Goal: Transaction & Acquisition: Purchase product/service

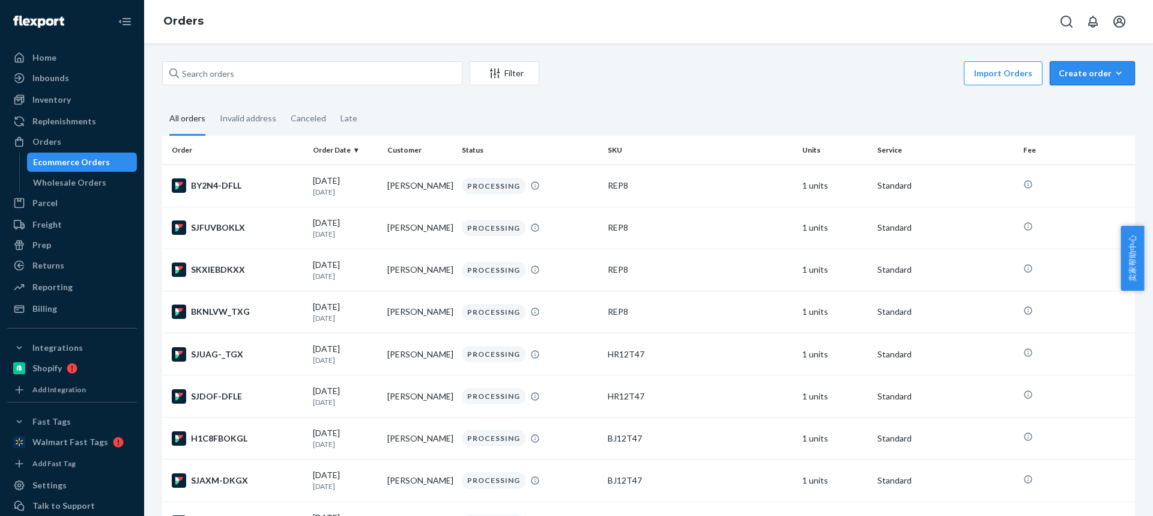
click at [1113, 70] on icon "button" at bounding box center [1119, 73] width 12 height 12
click at [1094, 103] on span "Ecommerce order" at bounding box center [1099, 102] width 74 height 8
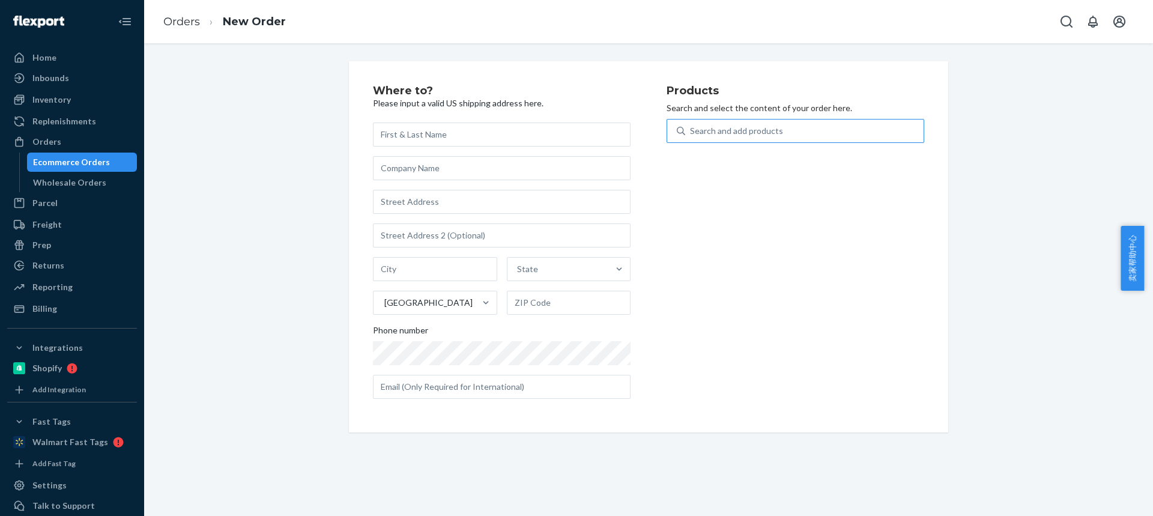
click at [685, 129] on div "Search and add products" at bounding box center [804, 131] width 238 height 22
click at [690, 129] on input "Search and add products" at bounding box center [690, 131] width 1 height 12
type input "combo2"
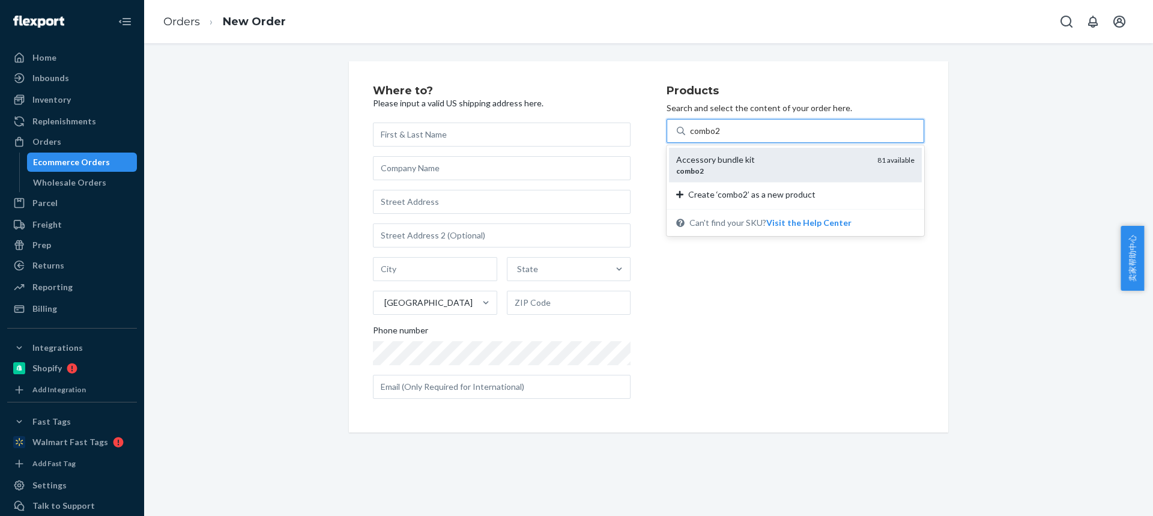
click at [709, 168] on div "combo2" at bounding box center [772, 171] width 192 height 10
click at [709, 137] on input "combo2" at bounding box center [705, 131] width 31 height 12
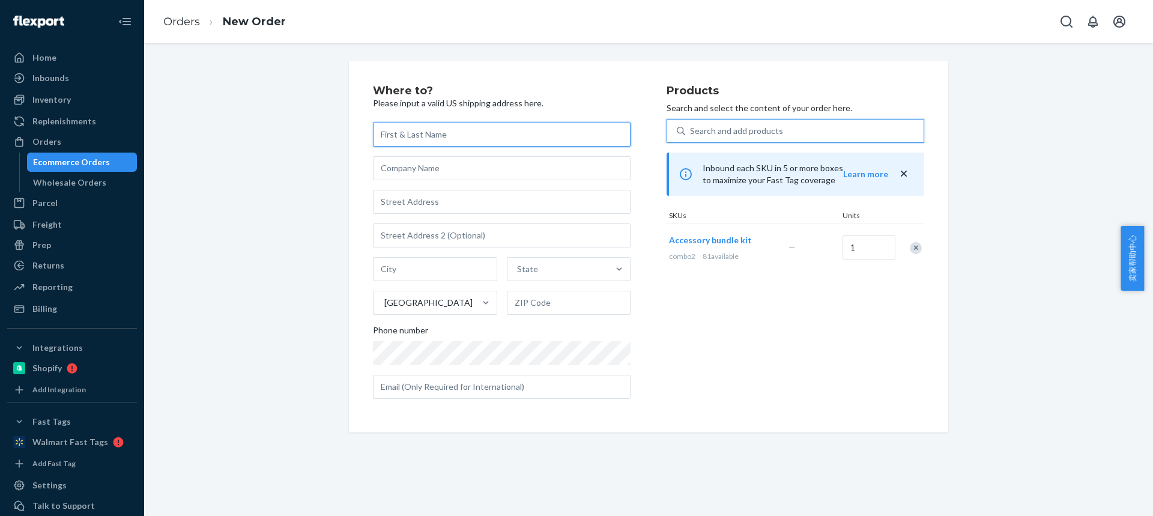
click at [468, 141] on input "text" at bounding box center [502, 135] width 258 height 24
paste input "[PERSON_NAME]"
type input "[PERSON_NAME]"
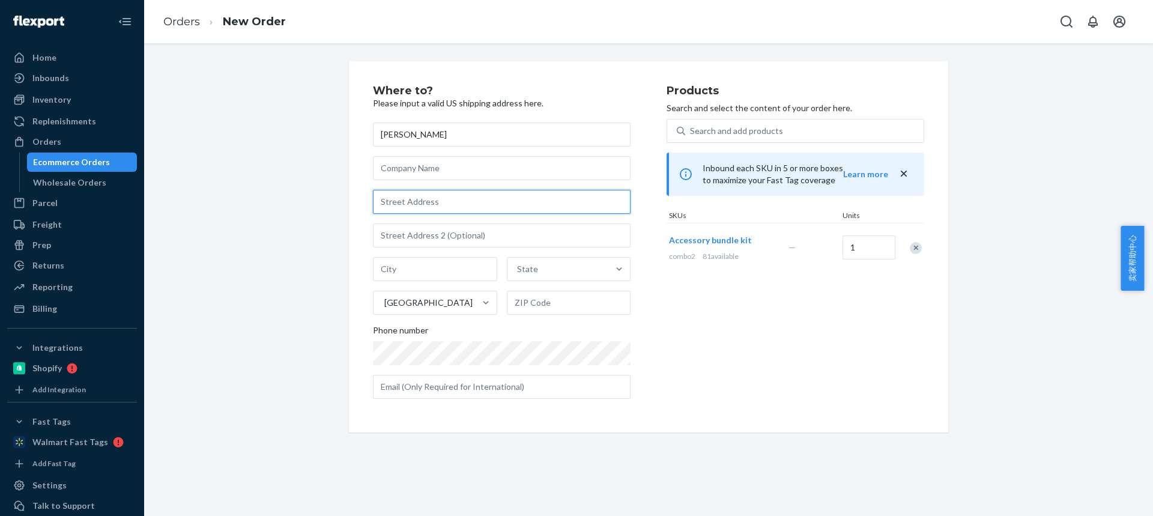
click at [414, 202] on input "text" at bounding box center [502, 202] width 258 height 24
paste input "[STREET_ADDRESS]"
type input "[STREET_ADDRESS]"
click at [435, 270] on input "text" at bounding box center [435, 269] width 124 height 24
paste input "[PERSON_NAME][GEOGRAPHIC_DATA]"
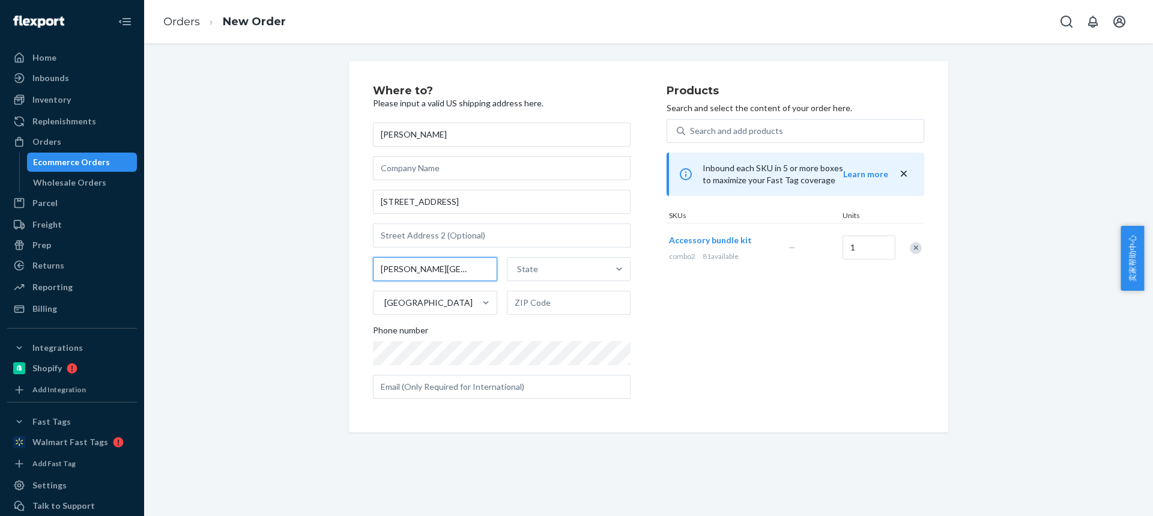
drag, startPoint x: 518, startPoint y: 278, endPoint x: 554, endPoint y: 297, distance: 40.3
click at [546, 283] on div "[PERSON_NAME][GEOGRAPHIC_DATA] State [GEOGRAPHIC_DATA]" at bounding box center [502, 286] width 258 height 58
type input "[PERSON_NAME][GEOGRAPHIC_DATA]"
click at [530, 300] on input "text" at bounding box center [569, 303] width 124 height 24
paste input "55014"
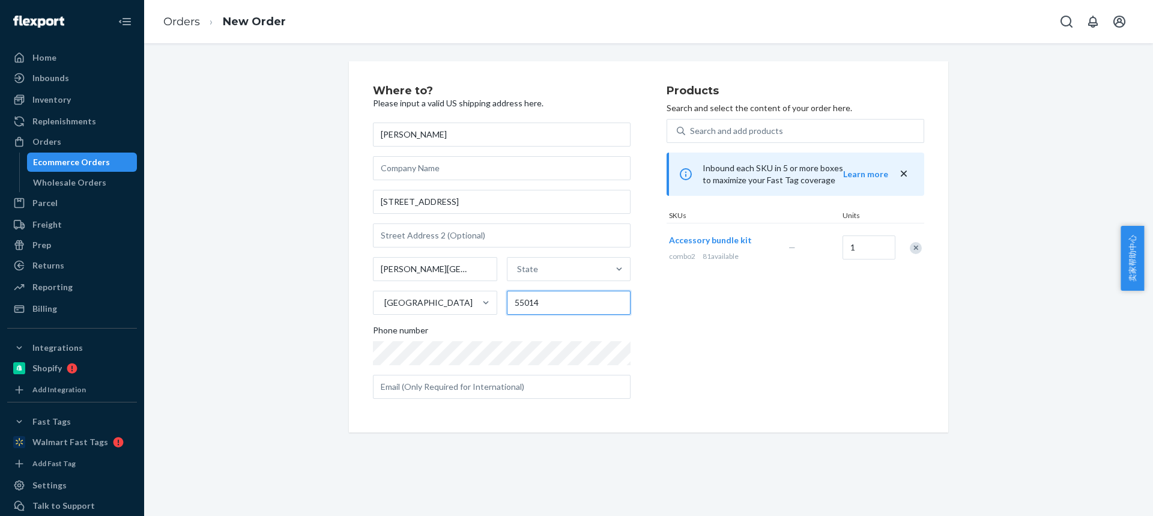
type input "55014"
drag, startPoint x: 453, startPoint y: 271, endPoint x: 513, endPoint y: 271, distance: 60.7
click at [510, 271] on div "[PERSON_NAME][GEOGRAPHIC_DATA] [GEOGRAPHIC_DATA] 55014" at bounding box center [502, 286] width 258 height 58
type input "[PERSON_NAME][GEOGRAPHIC_DATA]"
paste input "MN"
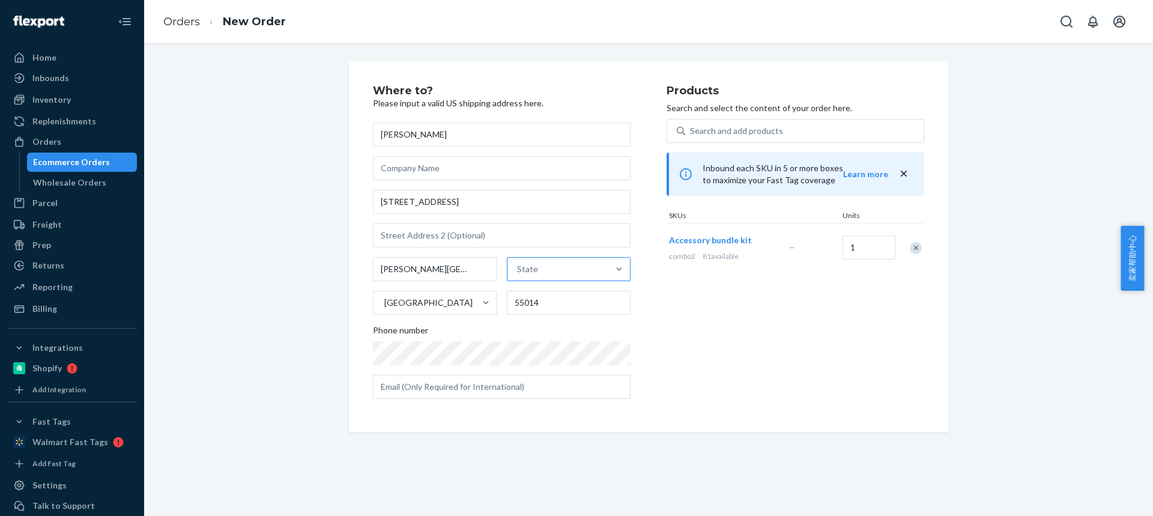
click at [546, 267] on div "State" at bounding box center [557, 269] width 101 height 24
click at [518, 267] on input "State" at bounding box center [517, 269] width 1 height 12
type input "MN"
click at [532, 298] on div "[US_STATE]" at bounding box center [567, 298] width 121 height 24
click at [530, 275] on input "MN" at bounding box center [522, 269] width 15 height 12
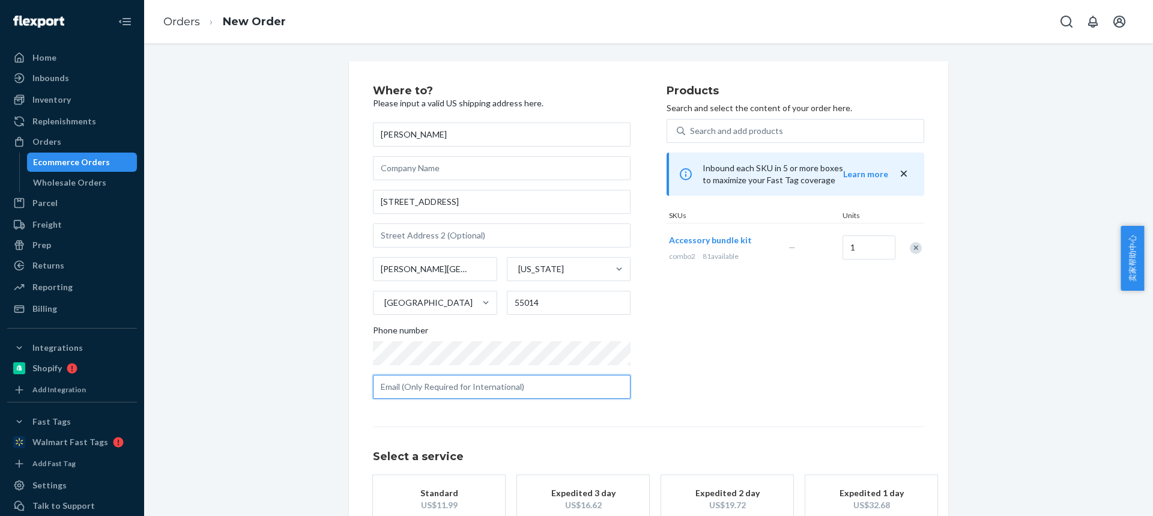
drag, startPoint x: 477, startPoint y: 390, endPoint x: 458, endPoint y: 472, distance: 84.6
click at [477, 390] on input "text" at bounding box center [502, 387] width 258 height 24
paste input "[EMAIL_ADDRESS][DOMAIN_NAME]"
type input "[EMAIL_ADDRESS][DOMAIN_NAME]"
click at [435, 509] on div "US$11.99" at bounding box center [439, 505] width 96 height 12
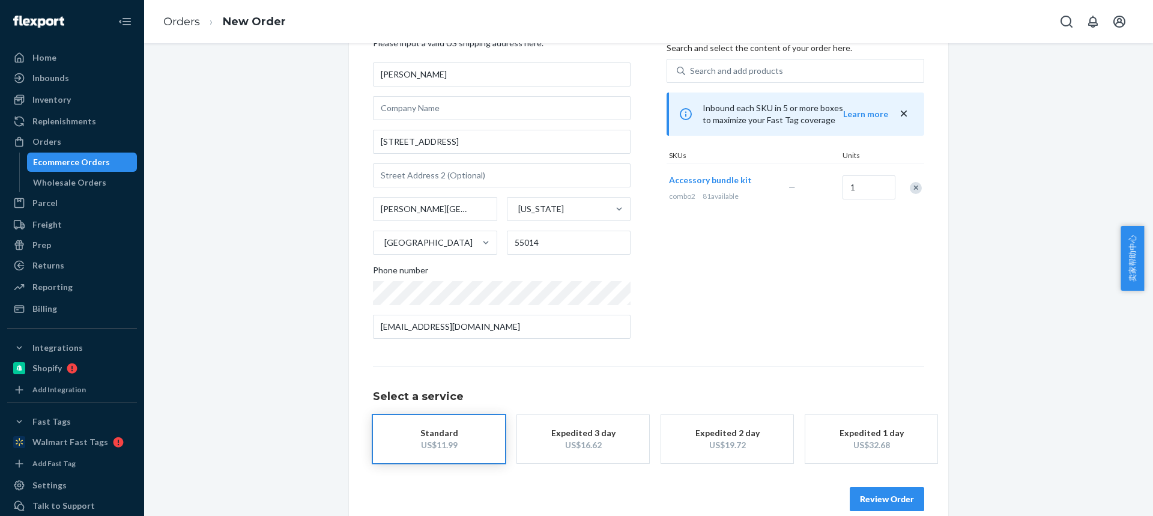
scroll to position [79, 0]
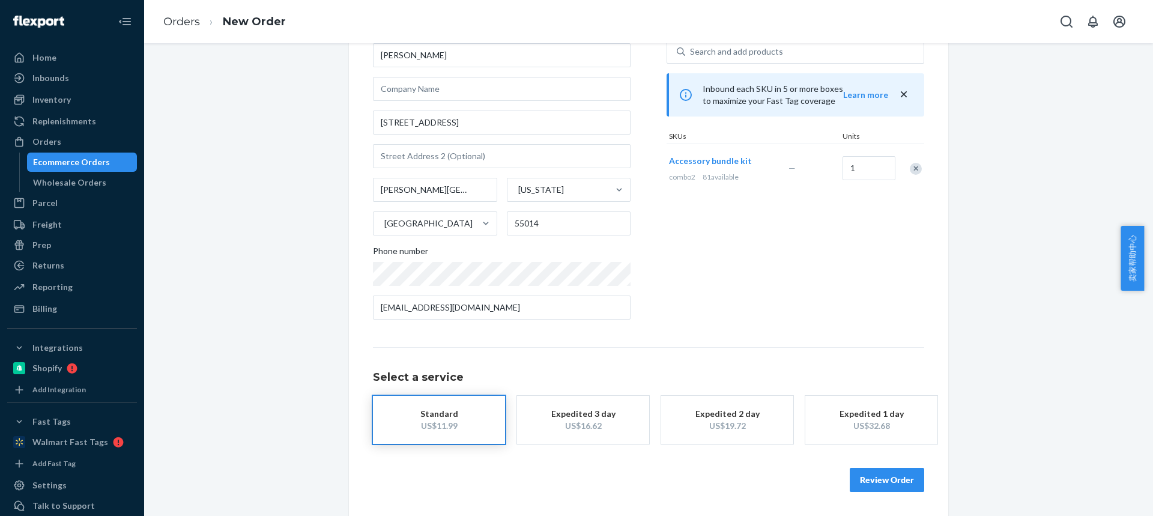
click at [882, 479] on button "Review Order" at bounding box center [887, 480] width 74 height 24
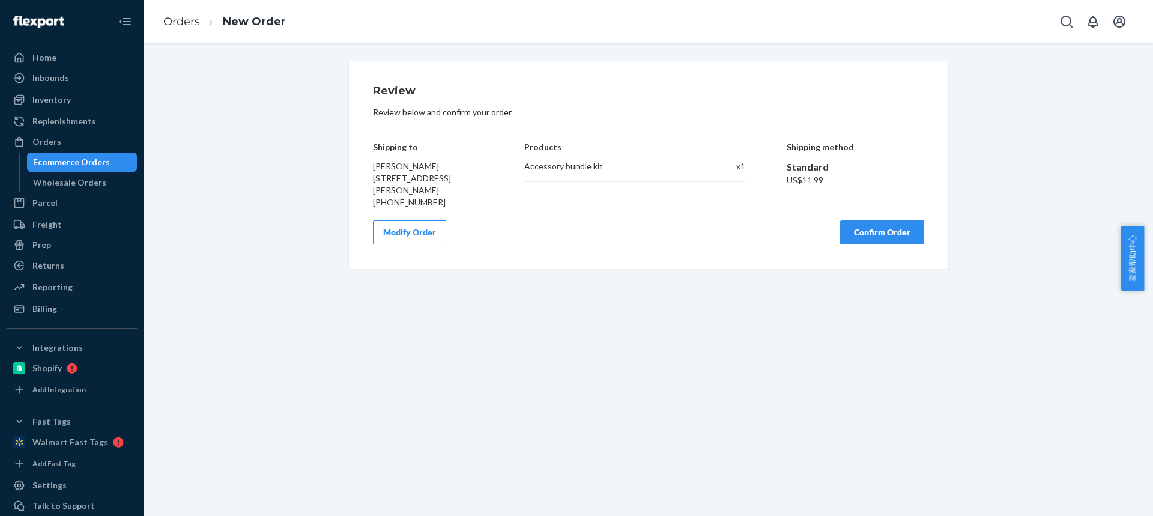
scroll to position [0, 0]
click at [887, 234] on button "Confirm Order" at bounding box center [882, 232] width 84 height 24
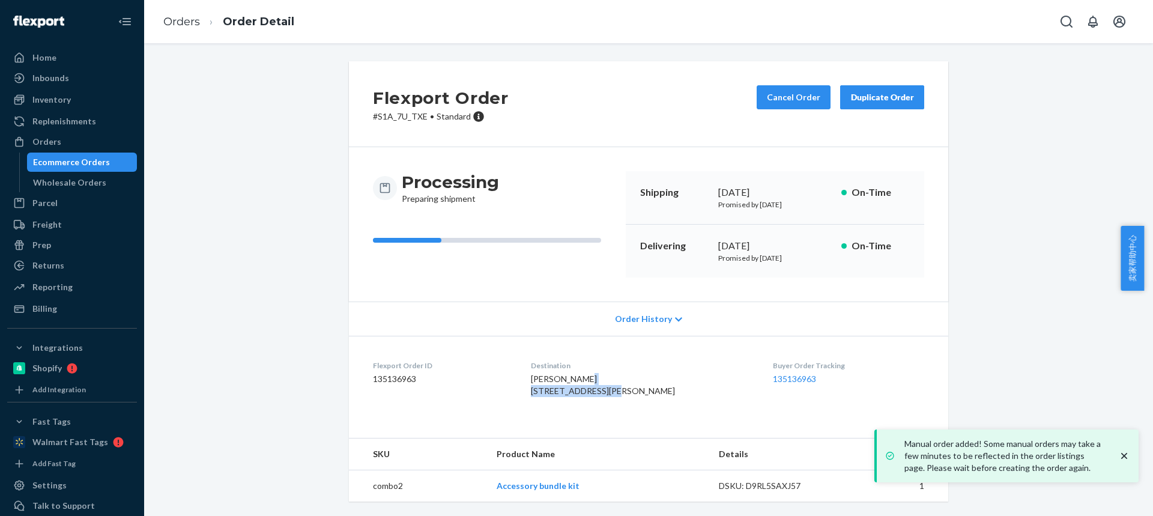
drag, startPoint x: 538, startPoint y: 387, endPoint x: 651, endPoint y: 386, distance: 112.9
click at [652, 386] on dl "Flexport Order ID 135136963 Destination [PERSON_NAME] [STREET_ADDRESS][PERSON_N…" at bounding box center [648, 381] width 599 height 90
copy span "[STREET_ADDRESS]"
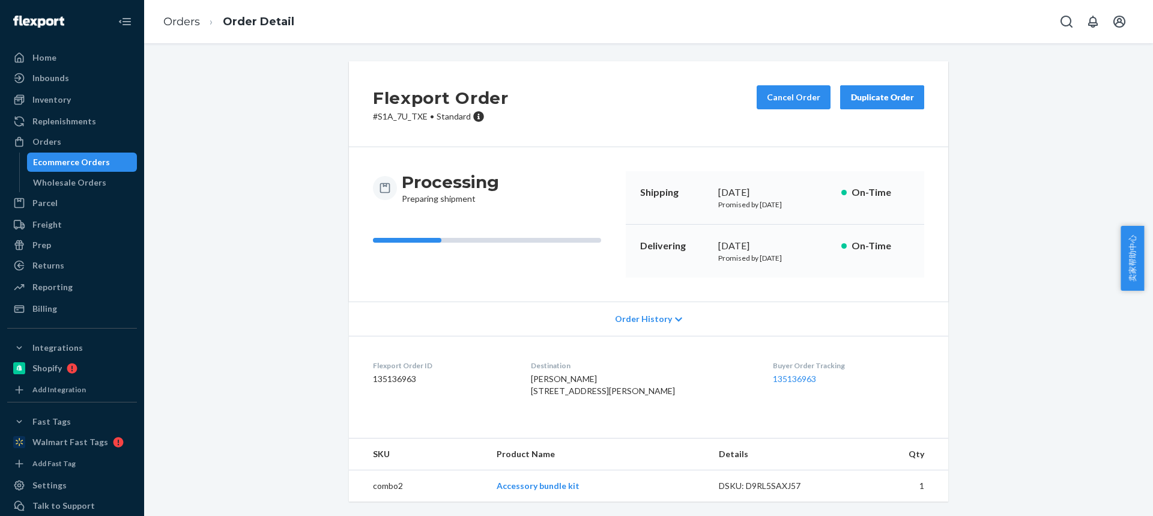
scroll to position [24, 0]
drag, startPoint x: 514, startPoint y: 483, endPoint x: 530, endPoint y: 482, distance: 15.7
click at [530, 483] on tr "combo2 Accessory bundle kit DSKU: D9RL5SAXJ57 1" at bounding box center [648, 486] width 599 height 32
